Goal: Information Seeking & Learning: Learn about a topic

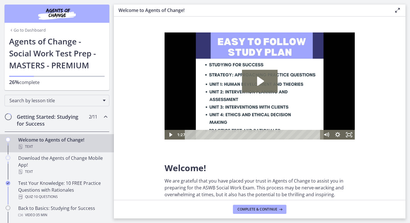
click at [28, 28] on link "Go to Dashboard" at bounding box center [27, 30] width 37 height 6
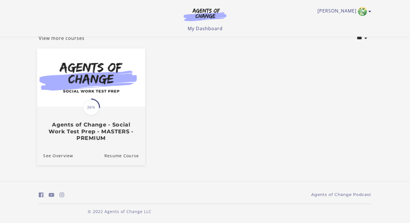
scroll to position [38, 0]
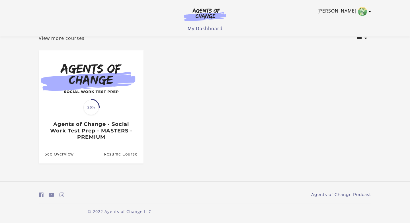
click at [371, 9] on icon "Toggle menu" at bounding box center [370, 11] width 3 height 5
click at [347, 19] on link "My Account" at bounding box center [348, 21] width 50 height 10
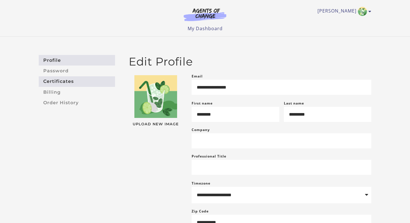
click at [71, 82] on link "Certificates" at bounding box center [77, 81] width 76 height 11
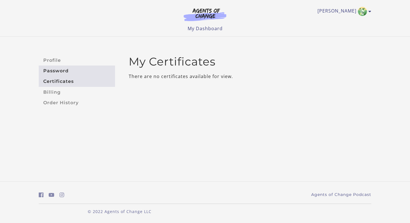
click at [73, 70] on link "Password" at bounding box center [77, 71] width 76 height 11
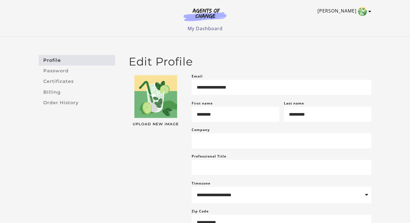
click at [355, 13] on link "[PERSON_NAME]" at bounding box center [343, 11] width 51 height 9
click at [203, 13] on img at bounding box center [205, 14] width 55 height 13
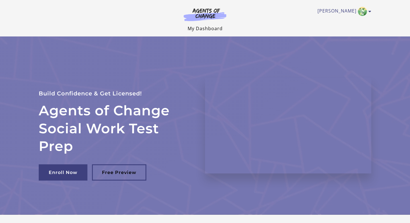
click at [203, 29] on link "My Dashboard" at bounding box center [205, 28] width 35 height 6
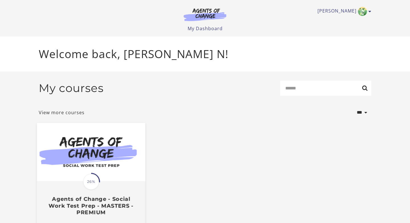
scroll to position [39, 0]
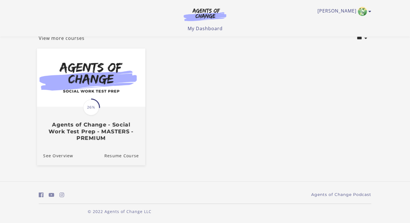
click at [120, 121] on div "Translation missing: en.liquid.partials.dashboard_course_card.progress_descript…" at bounding box center [91, 124] width 108 height 34
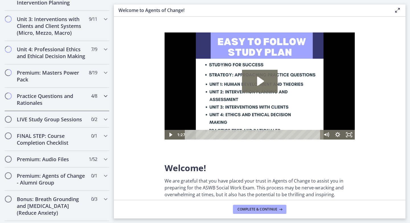
scroll to position [439, 0]
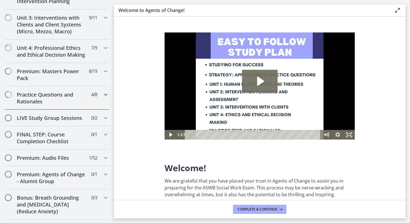
click at [103, 99] on div "Practice Questions and Rationales 4 / 8 Completed" at bounding box center [57, 97] width 105 height 23
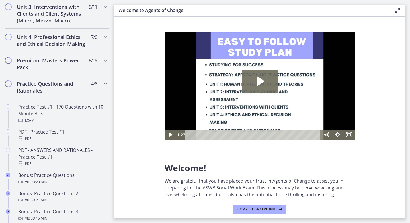
scroll to position [213, 0]
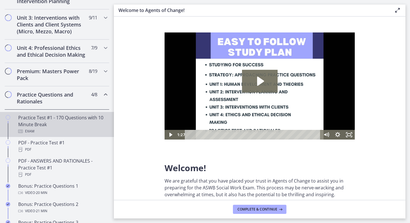
click at [81, 124] on div "Practice Test #1 - 170 Questions with 10 Minute Break Exam" at bounding box center [62, 124] width 89 height 21
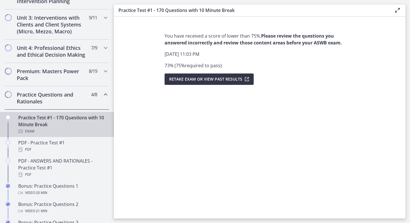
click at [196, 83] on button "Retake Exam OR View Past Results" at bounding box center [209, 78] width 89 height 11
